Goal: Transaction & Acquisition: Purchase product/service

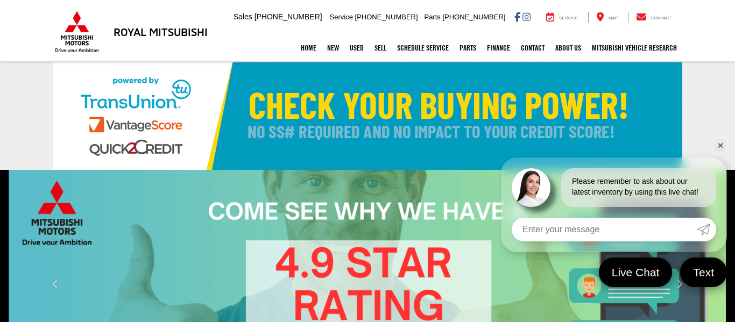
click at [722, 146] on link "✕" at bounding box center [720, 145] width 13 height 13
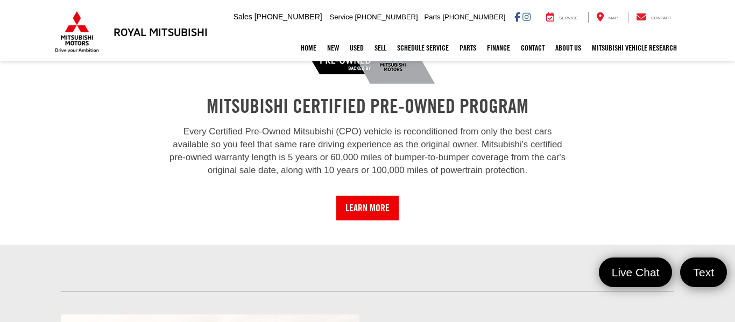
scroll to position [214, 0]
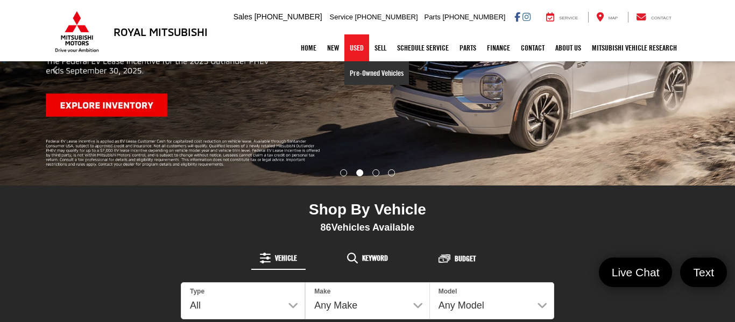
click at [352, 68] on link "Pre-Owned Vehicles" at bounding box center [376, 73] width 65 height 24
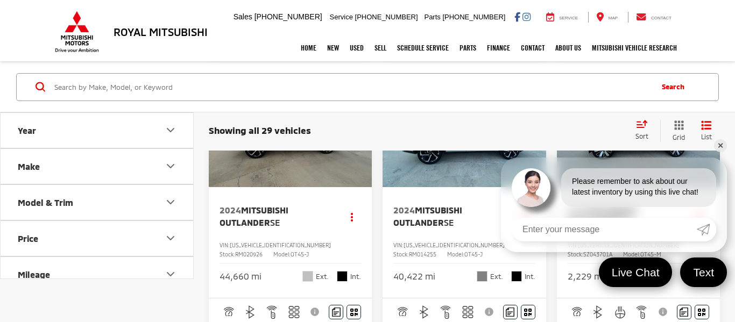
scroll to position [599, 0]
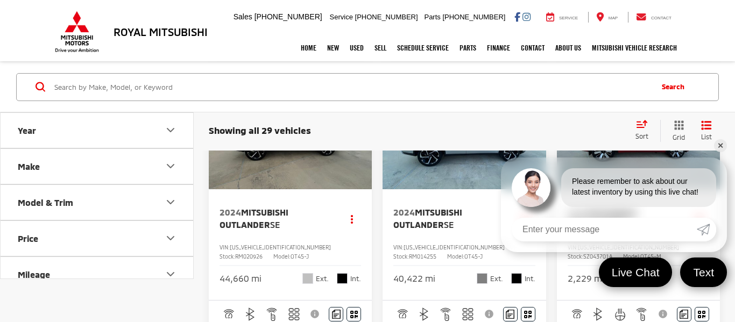
click at [720, 143] on link "✕" at bounding box center [720, 145] width 13 height 13
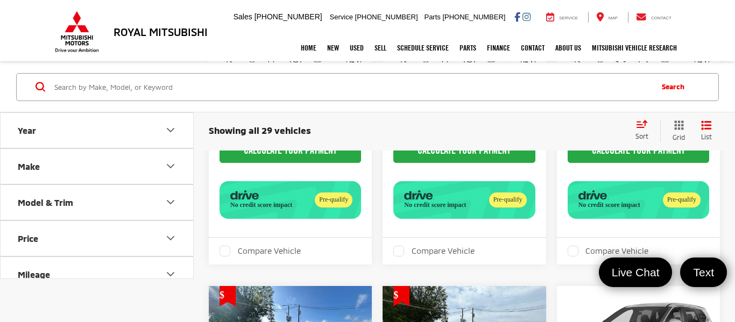
scroll to position [1826, 0]
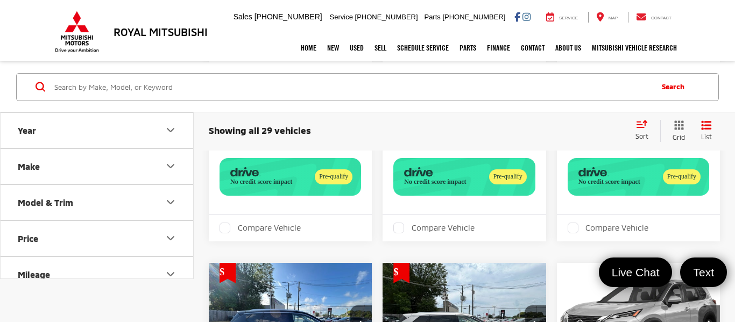
click at [469, 140] on button "CALCULATE YOUR PAYMENT" at bounding box center [464, 127] width 142 height 25
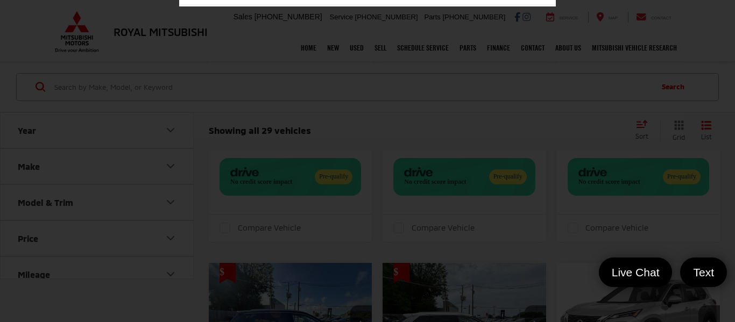
scroll to position [3, 0]
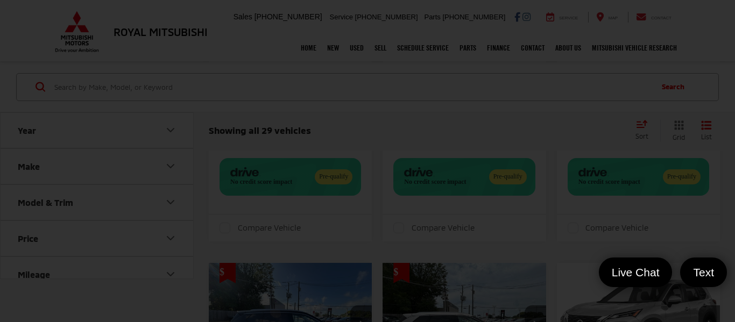
click at [393, 115] on button "CALCULATE YOUR PAYMENT" at bounding box center [464, 127] width 142 height 25
